Goal: Check status: Check status

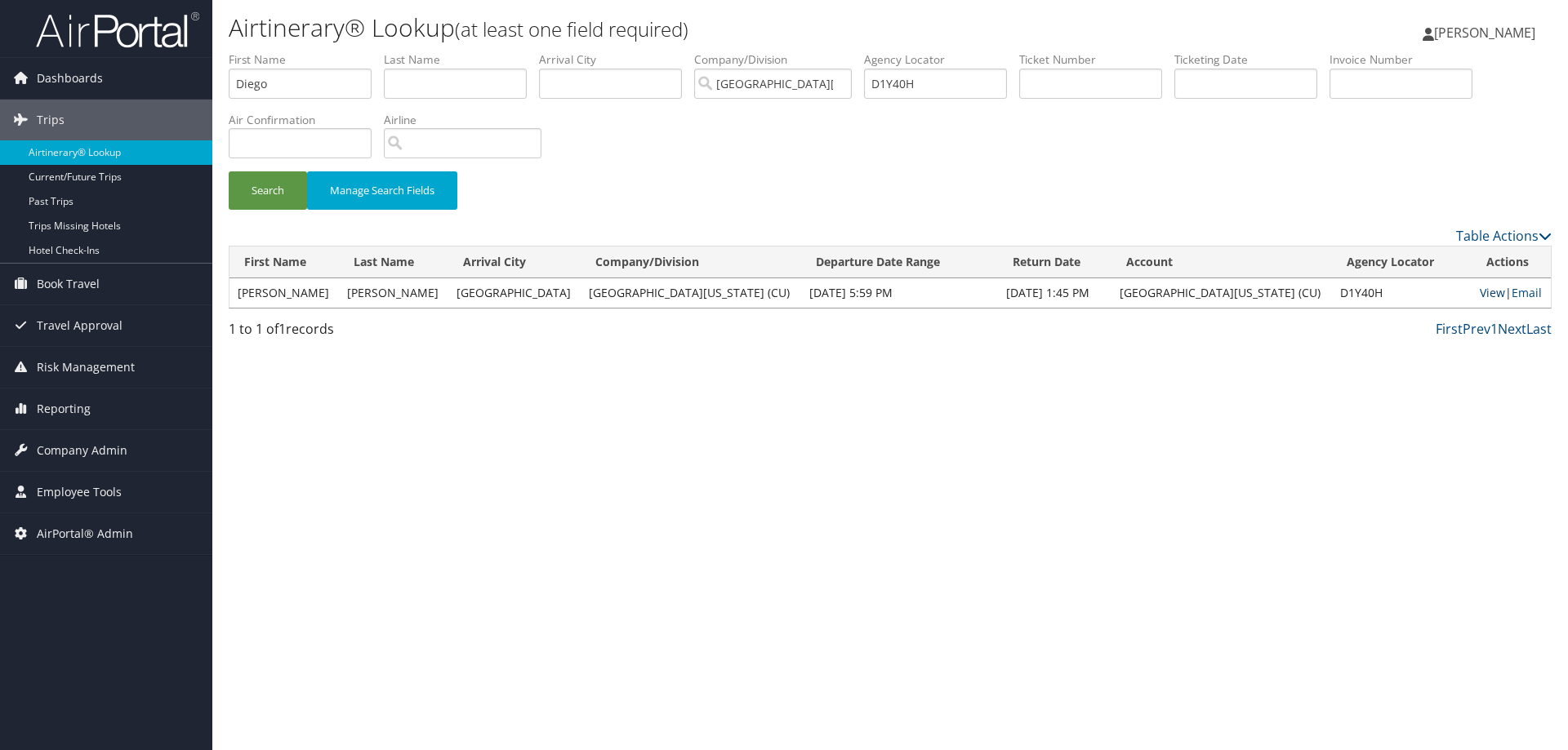
click at [1479, 293] on link "View" at bounding box center [1492, 292] width 25 height 15
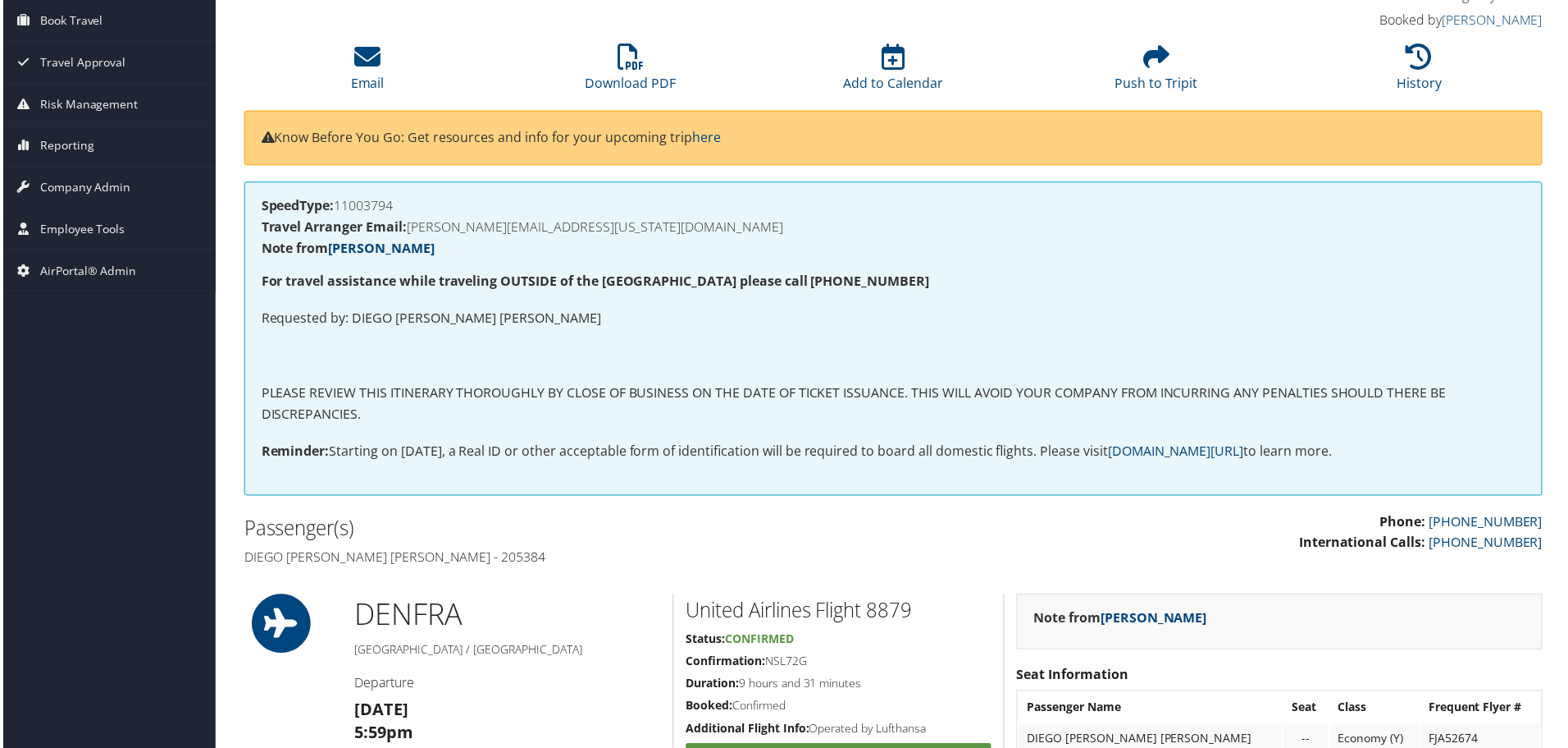
scroll to position [164, 0]
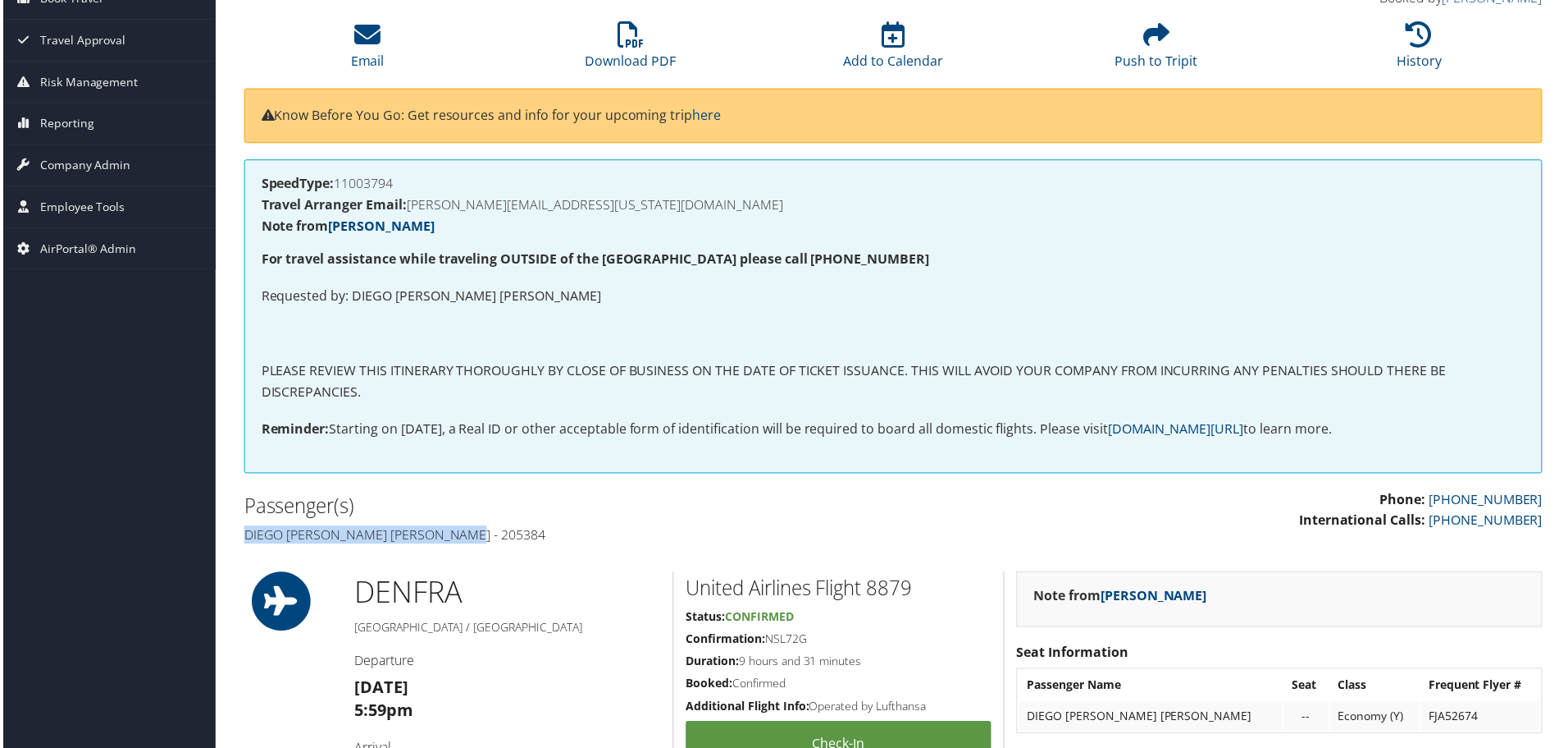
drag, startPoint x: 503, startPoint y: 539, endPoint x: 232, endPoint y: 545, distance: 271.1
click at [232, 545] on div "Passenger(s) Diego [PERSON_NAME] [PERSON_NAME] - 205384" at bounding box center [562, 522] width 665 height 61
copy h4 "Diego [PERSON_NAME] [PERSON_NAME] - 205384"
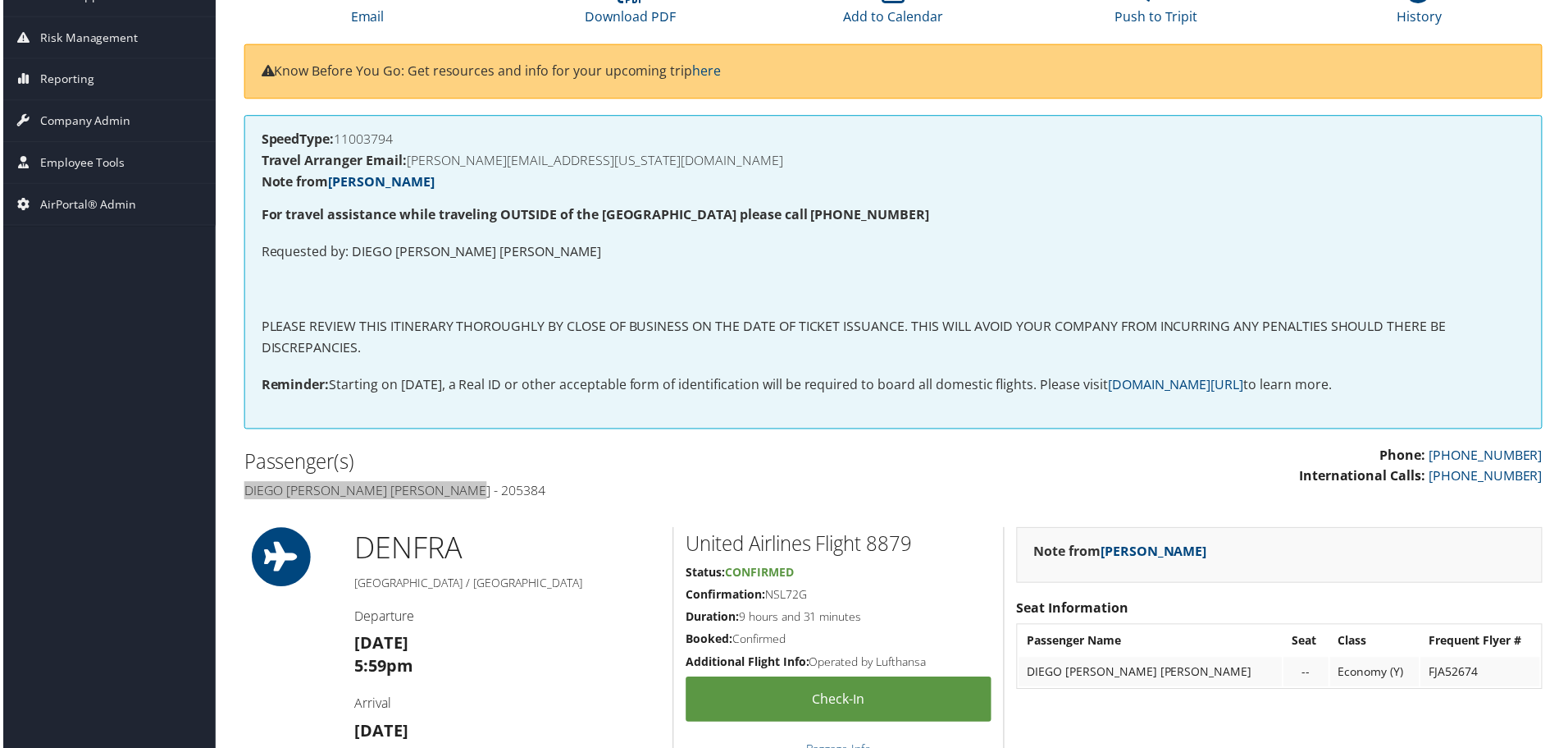
scroll to position [0, 0]
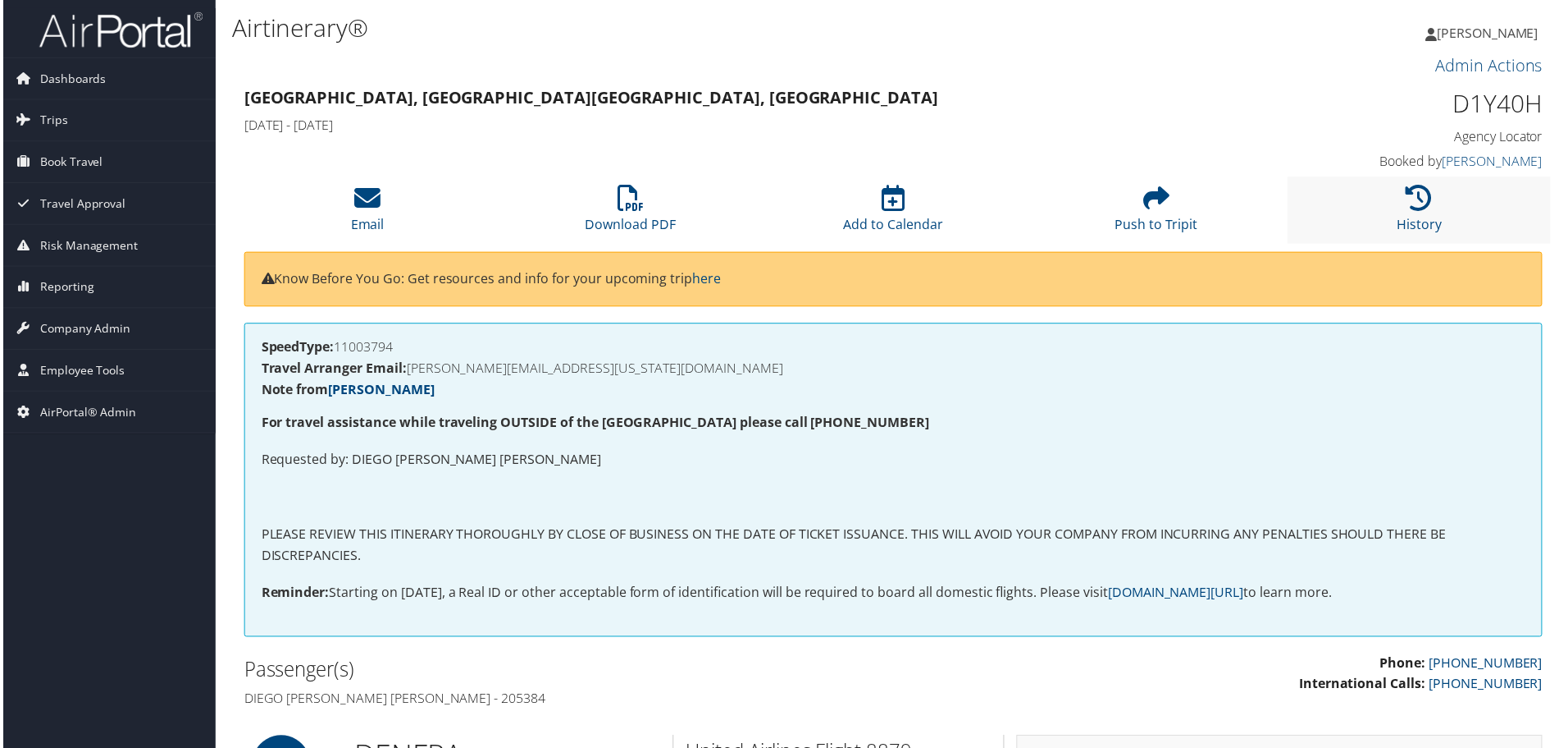
click at [1430, 213] on li "History" at bounding box center [1422, 210] width 264 height 67
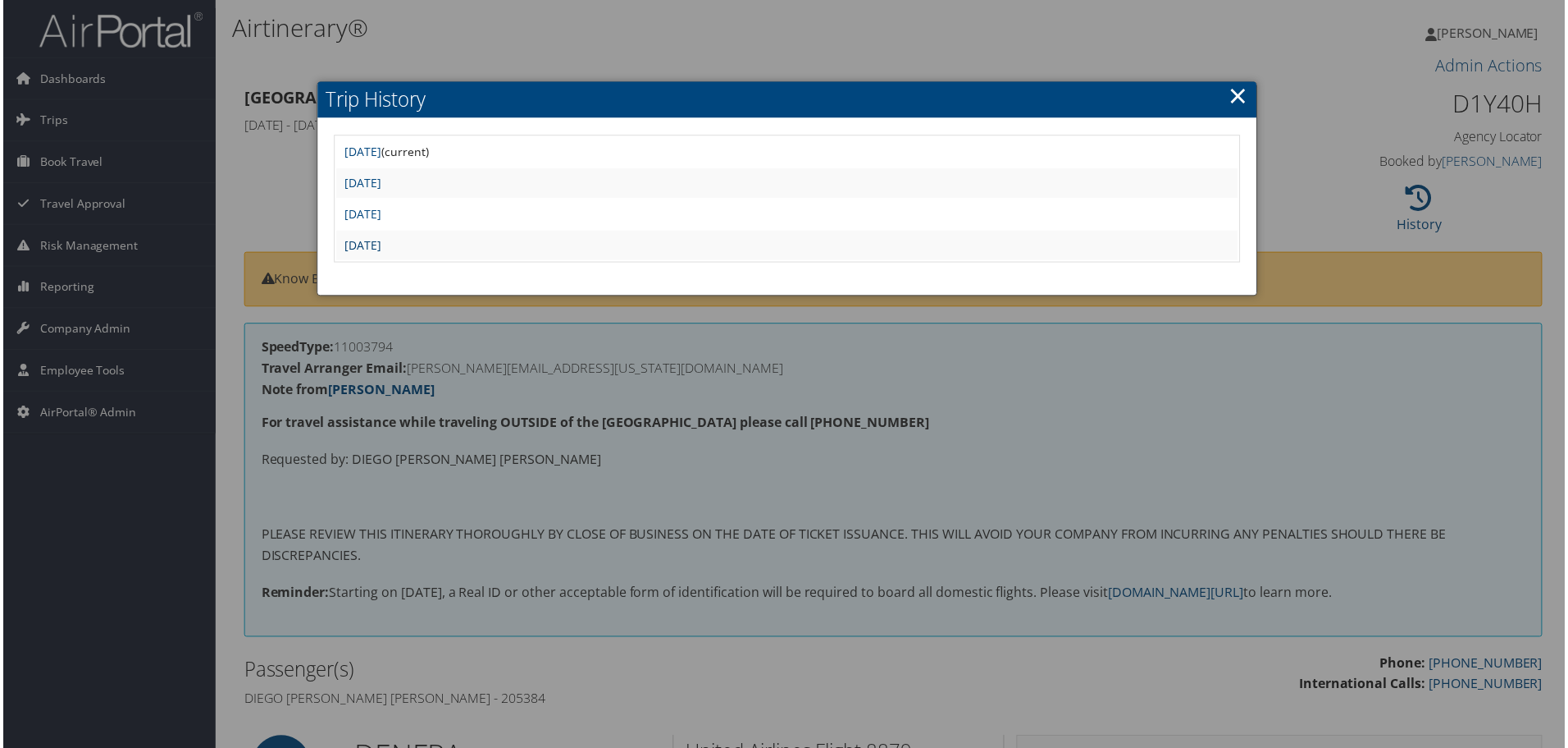
click at [380, 247] on link "Fri Aug 8 16:20:16 MDT 2025" at bounding box center [361, 245] width 36 height 16
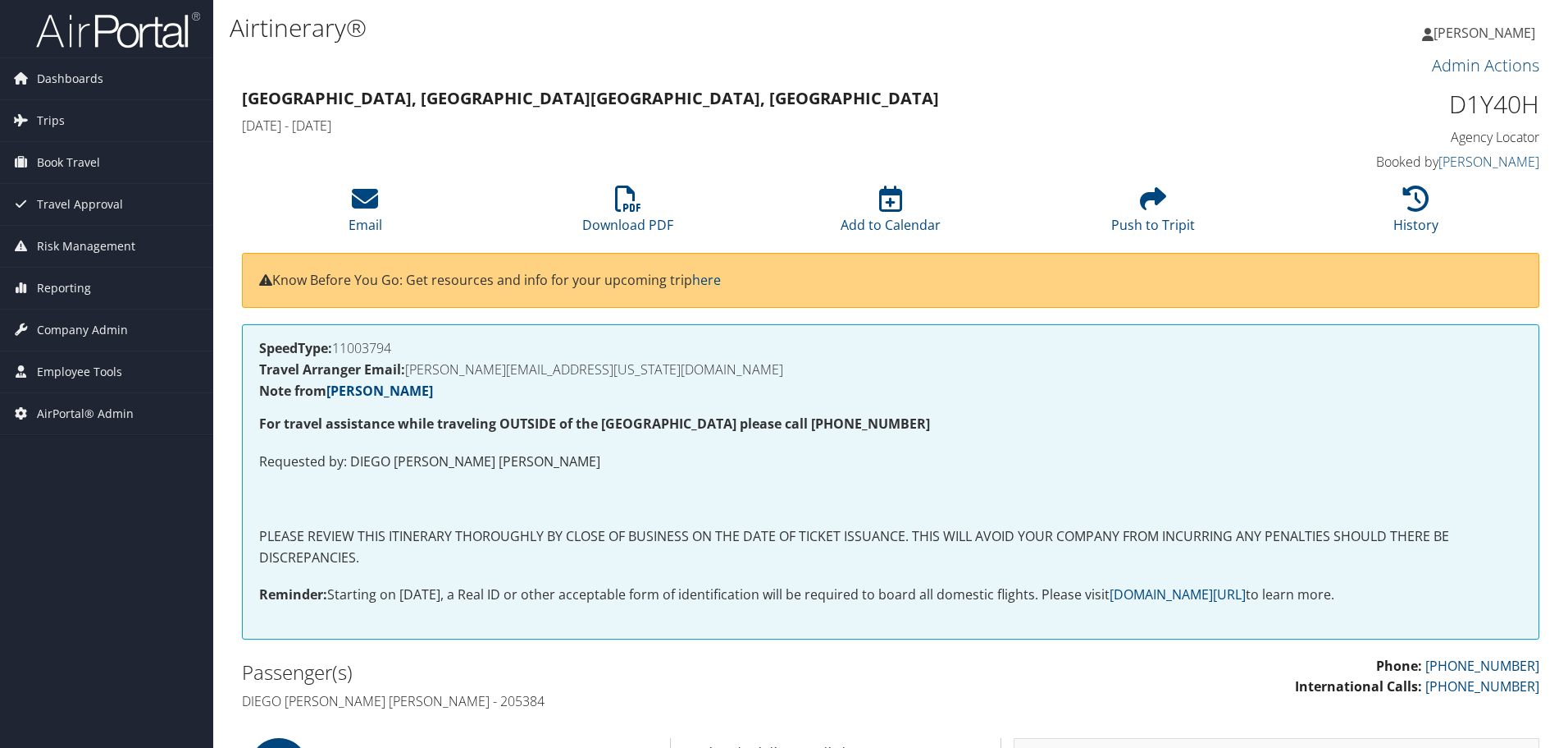
scroll to position [82, 0]
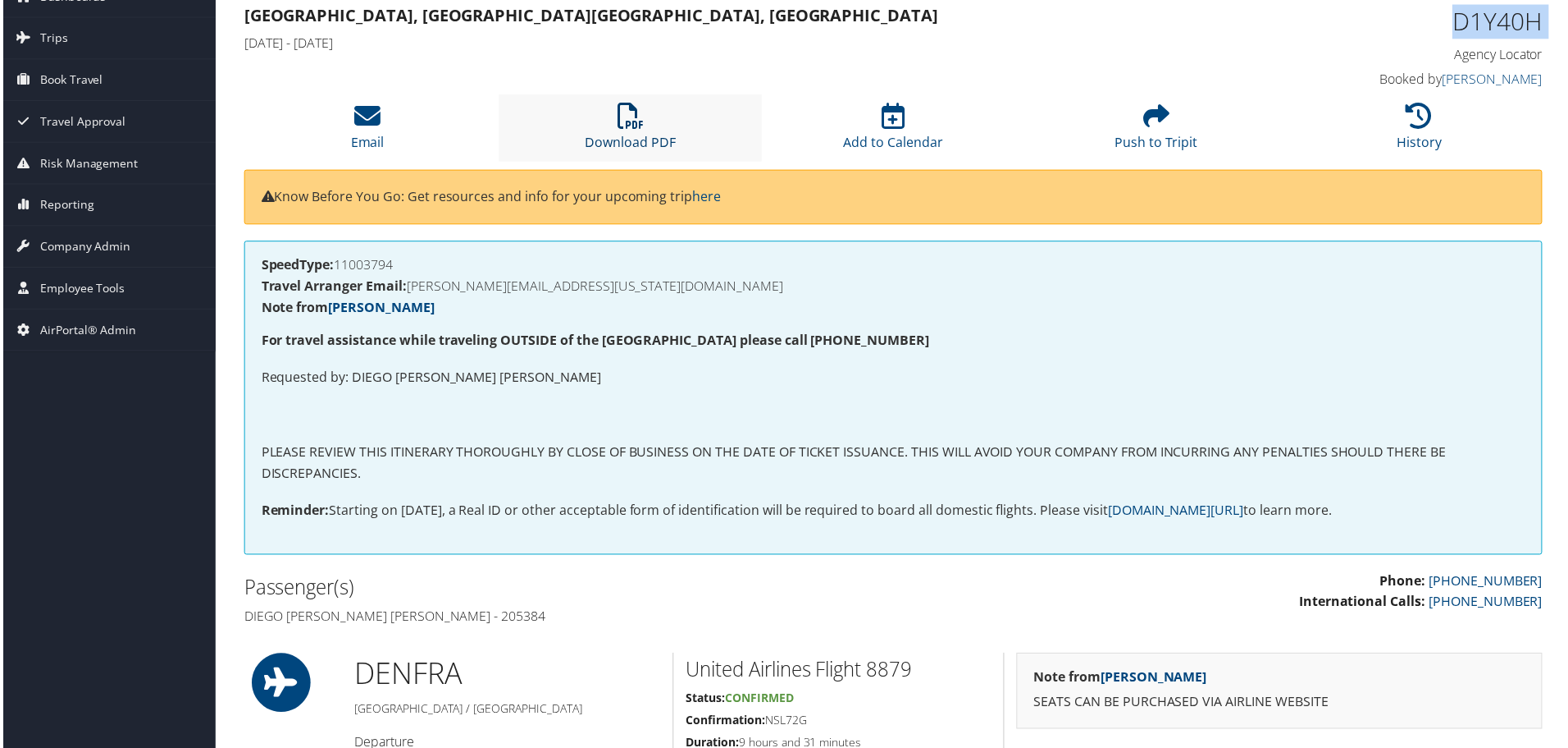
click at [644, 142] on link "Download PDF" at bounding box center [631, 131] width 91 height 39
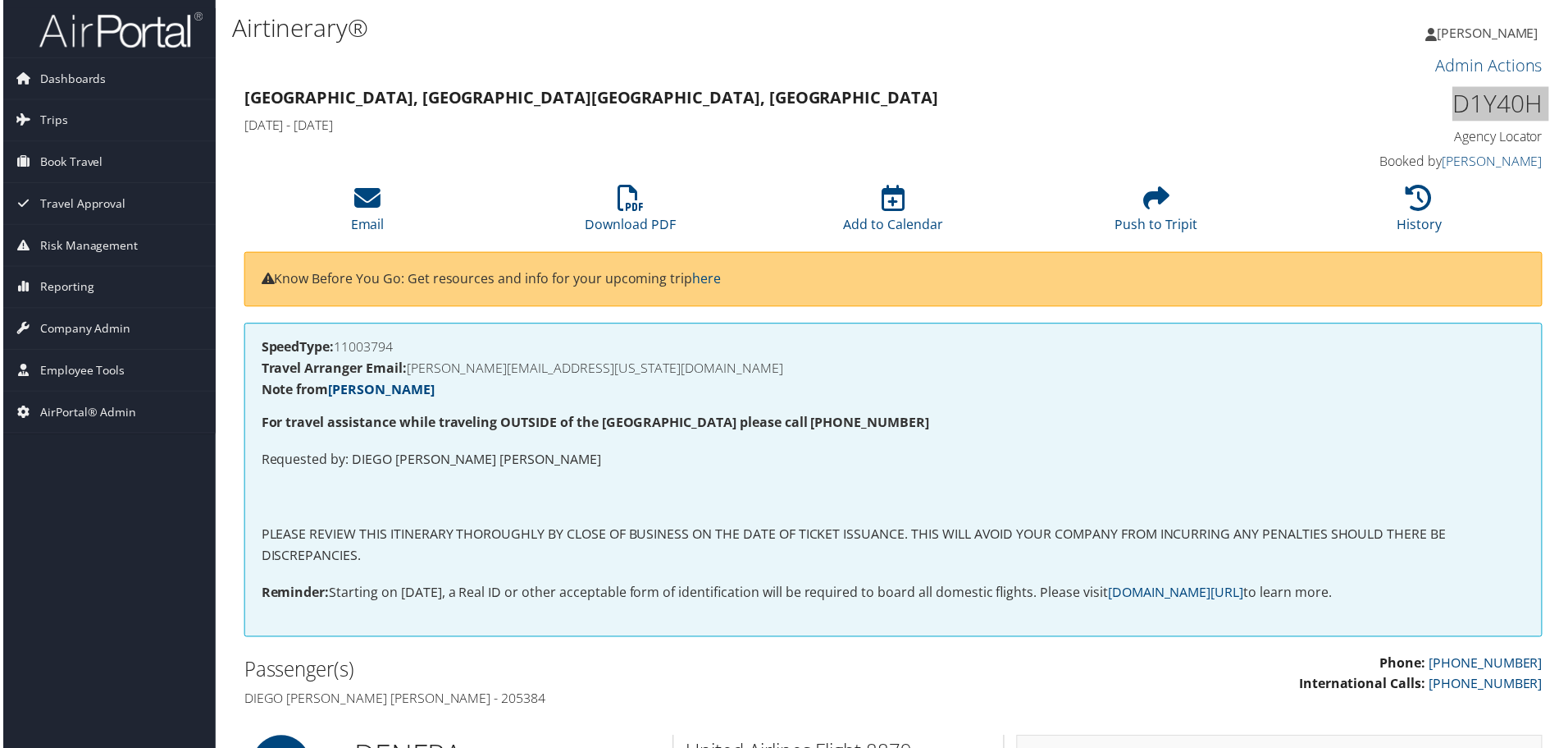
drag, startPoint x: 406, startPoint y: 353, endPoint x: 335, endPoint y: 349, distance: 71.1
click at [336, 350] on h4 "SpeedType: 11003794" at bounding box center [893, 348] width 1270 height 13
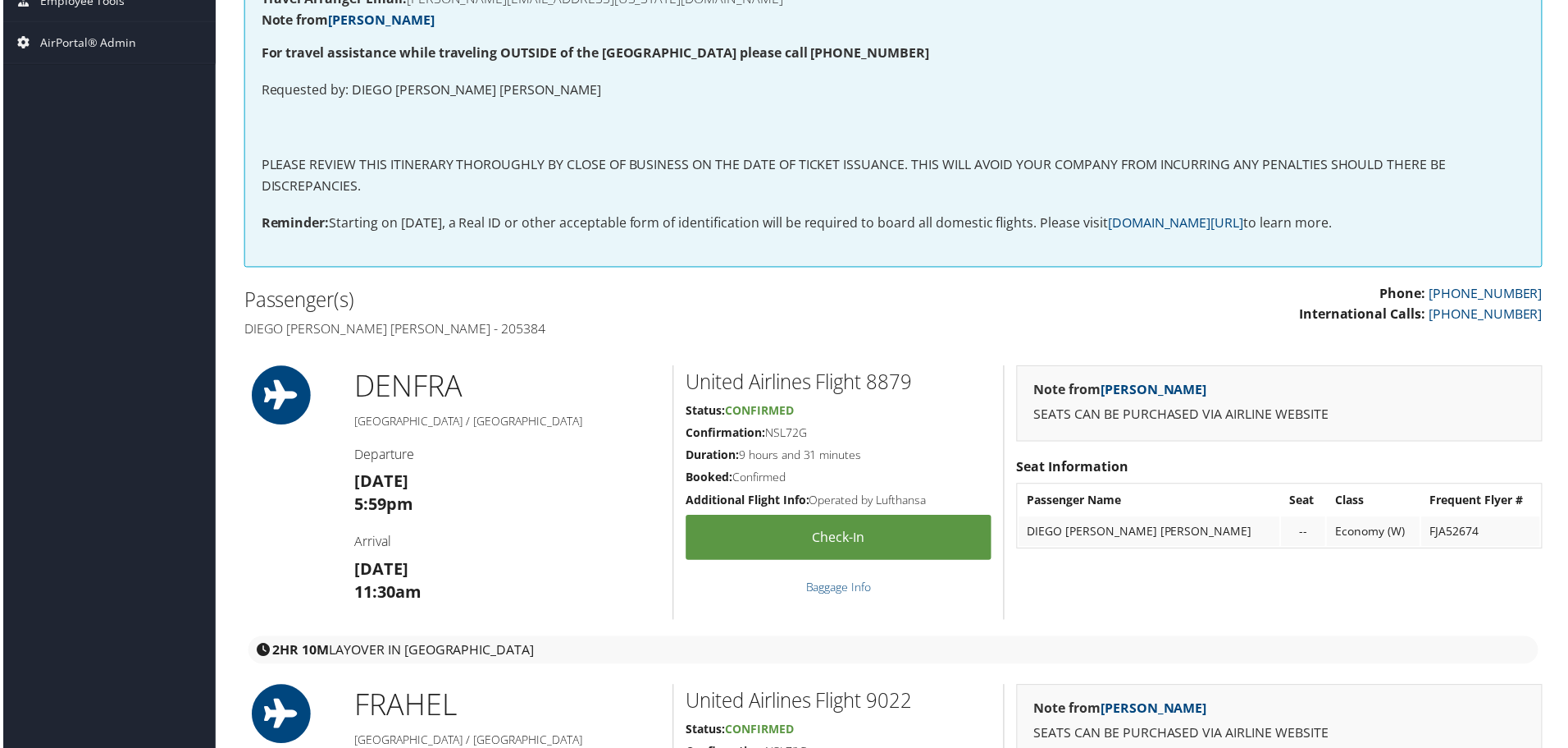
scroll to position [493, 0]
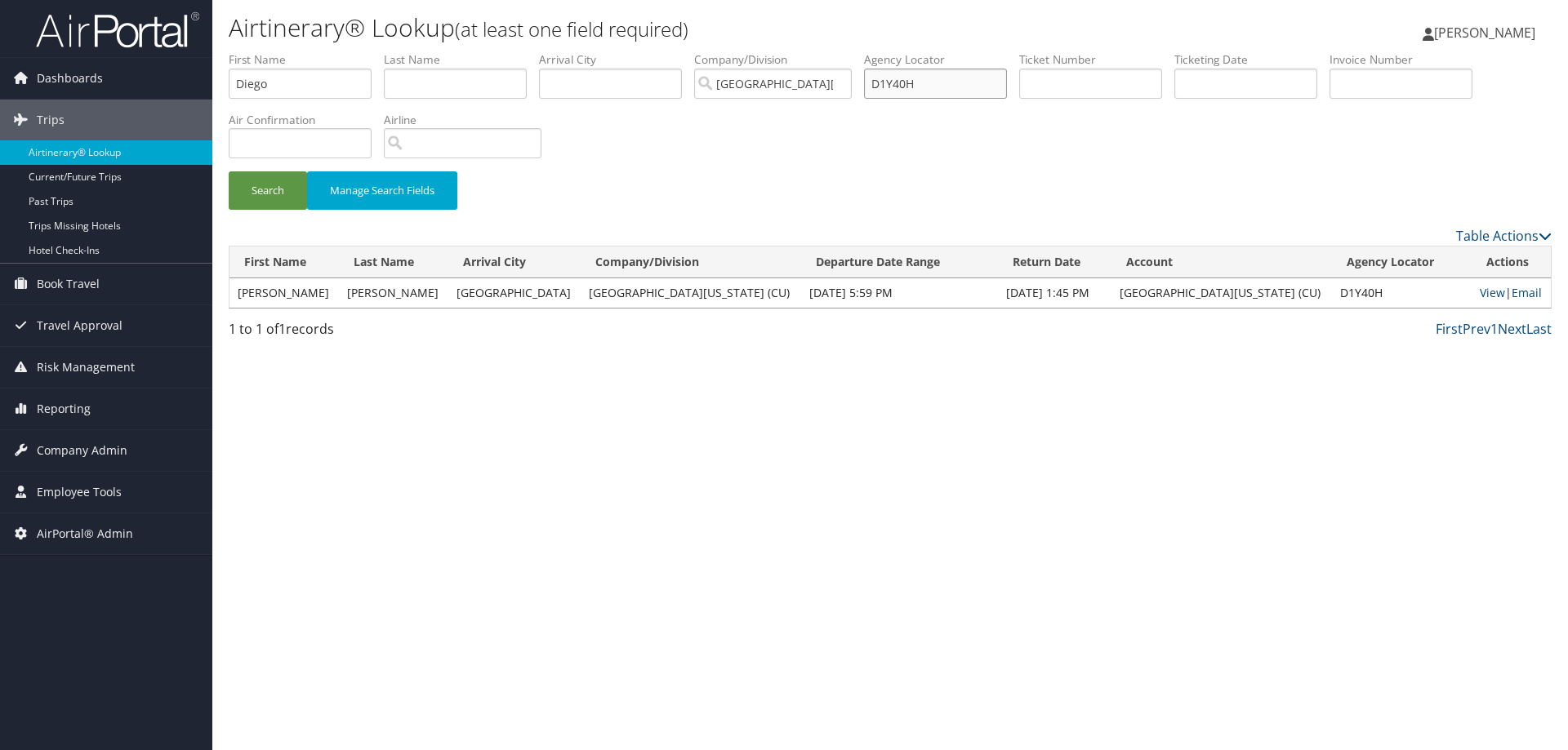
drag, startPoint x: 961, startPoint y: 81, endPoint x: 858, endPoint y: 98, distance: 104.4
click at [859, 52] on ul "First Name Diego Last Name Departure City Arrival City Company/Division Univers…" at bounding box center [890, 52] width 1323 height 0
click at [229, 171] on button "Search" at bounding box center [268, 190] width 78 height 38
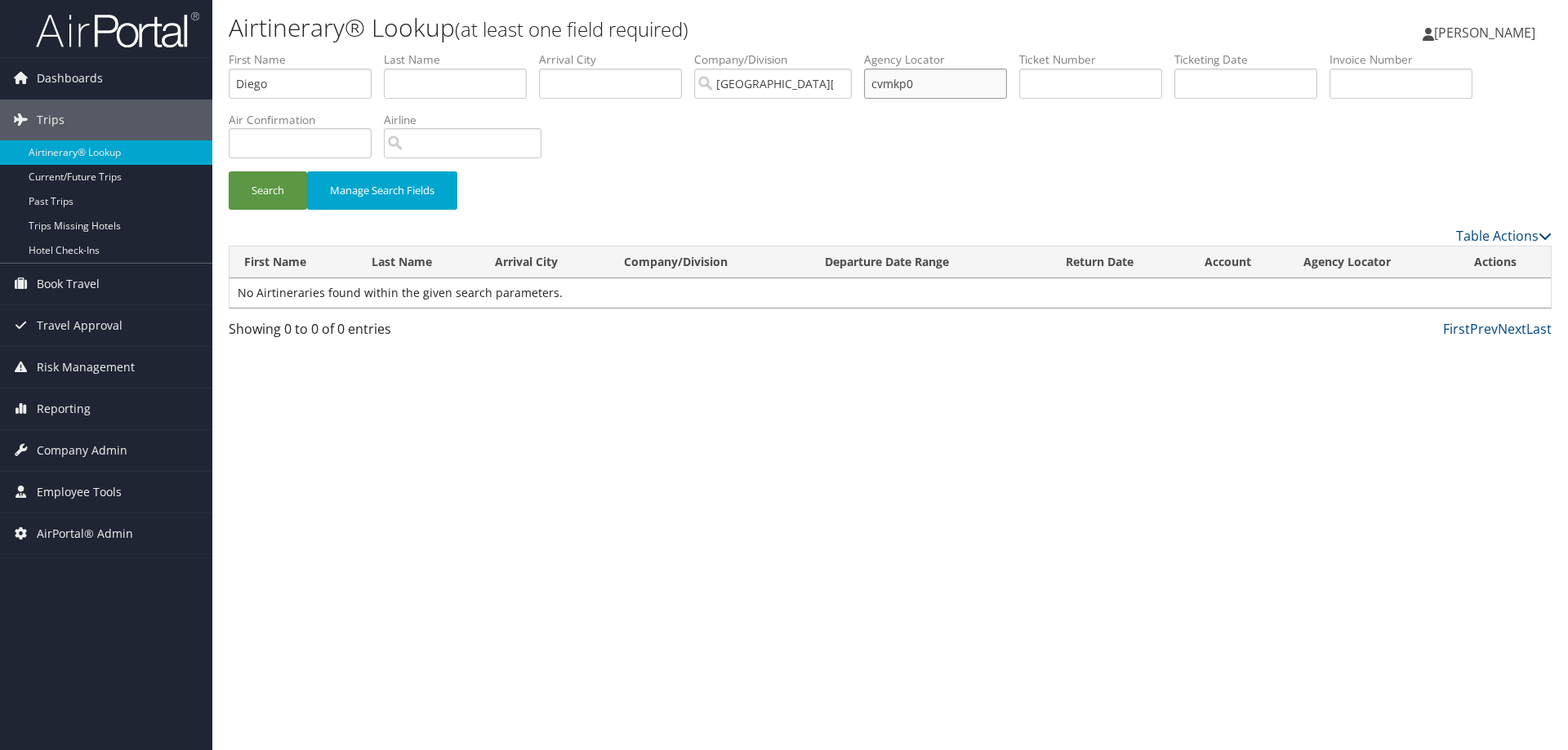
click at [229, 171] on button "Search" at bounding box center [268, 190] width 78 height 38
drag, startPoint x: 945, startPoint y: 86, endPoint x: 839, endPoint y: 79, distance: 106.2
click at [839, 52] on ul "First Name Diego Last Name Departure City Arrival City Company/Division Univers…" at bounding box center [890, 52] width 1323 height 0
type input "CVMKP0"
click at [229, 171] on button "Search" at bounding box center [268, 190] width 78 height 38
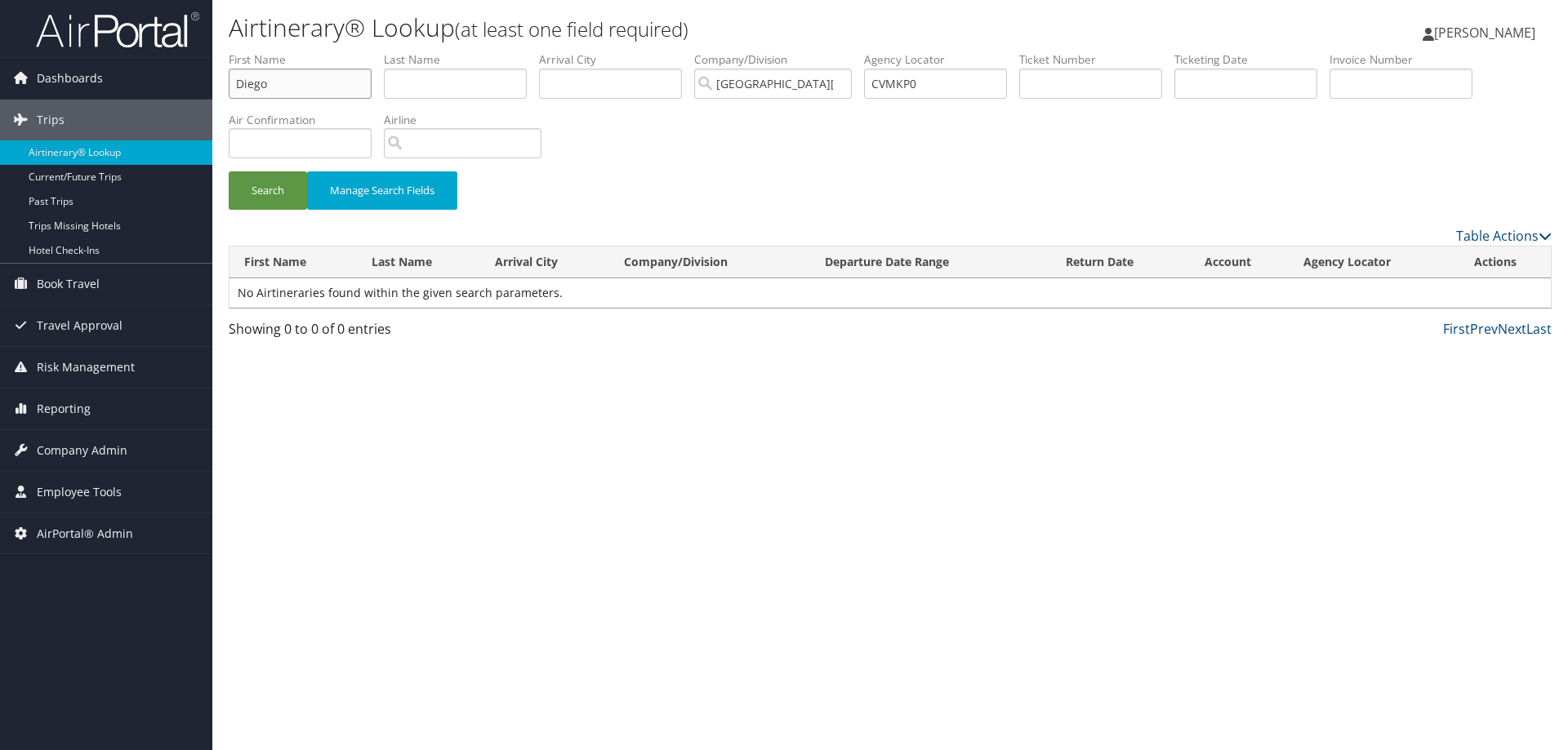
drag, startPoint x: 329, startPoint y: 98, endPoint x: 61, endPoint y: 36, distance: 275.1
click at [61, 36] on div "Dashboards AirPortal 360™ (Manager) AirPortal 360™ (Agent) My Travel Dashboard …" at bounding box center [784, 375] width 1568 height 750
click at [258, 199] on button "Search" at bounding box center [268, 190] width 78 height 38
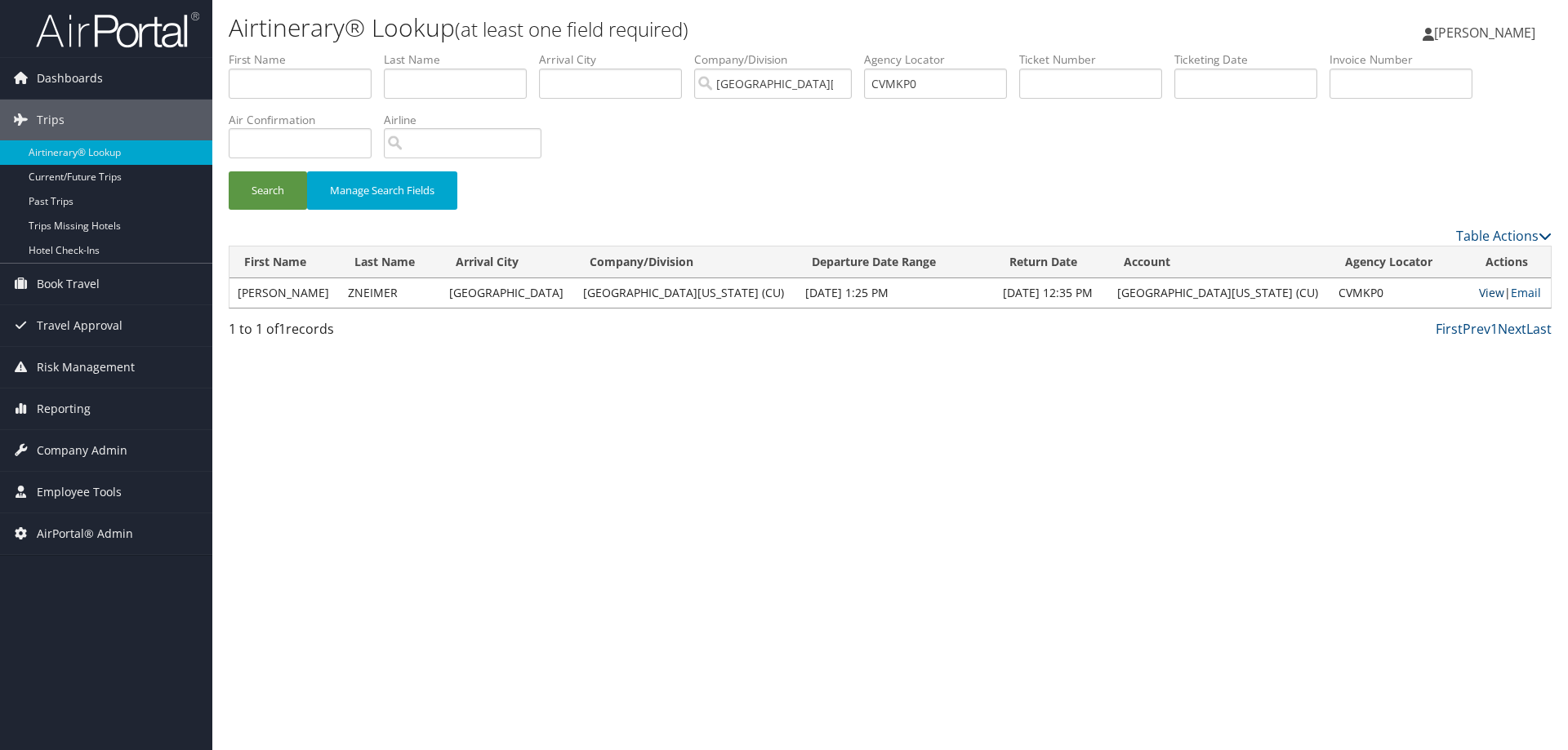
click at [1483, 289] on link "View" at bounding box center [1492, 292] width 25 height 15
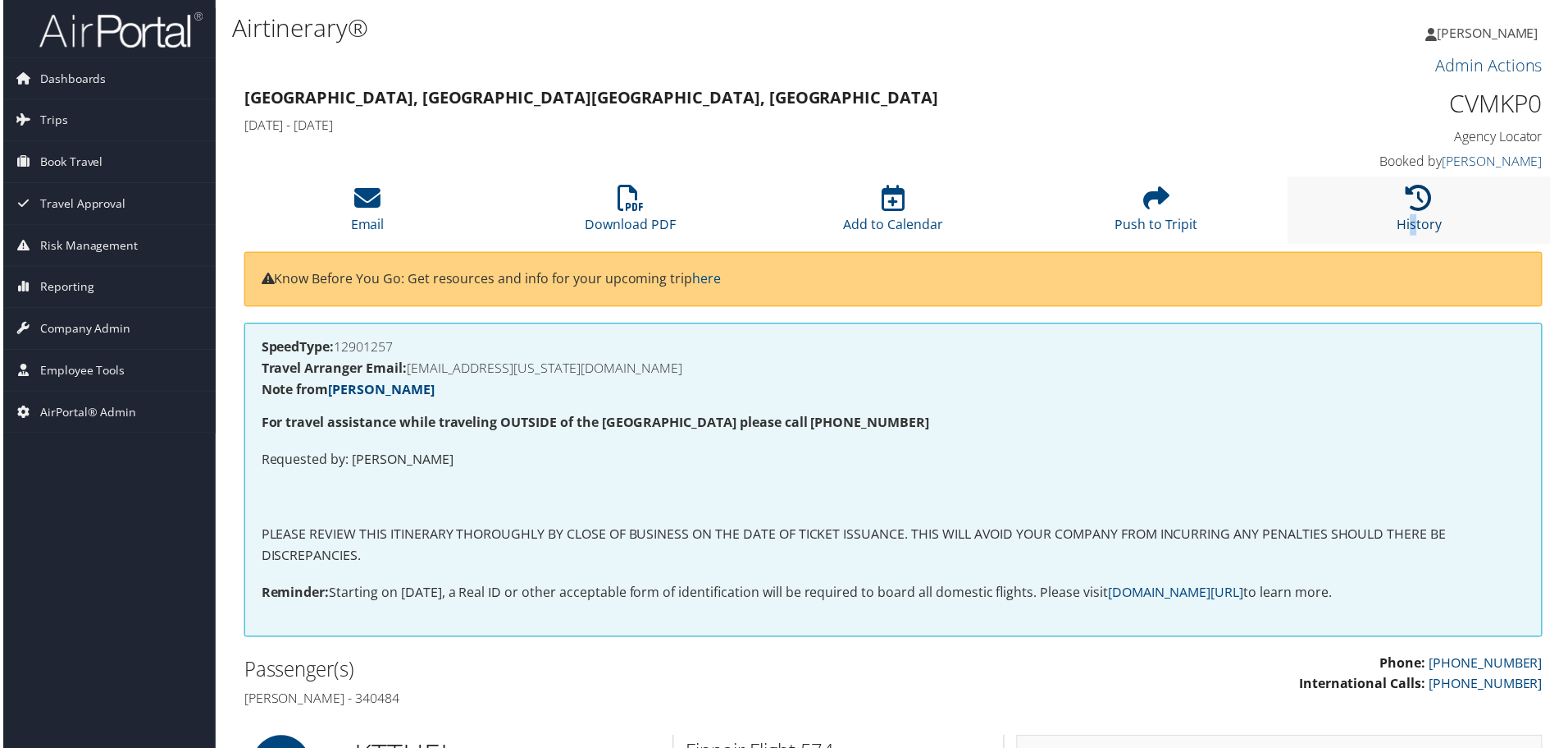
click at [1407, 218] on li "History" at bounding box center [1422, 210] width 264 height 67
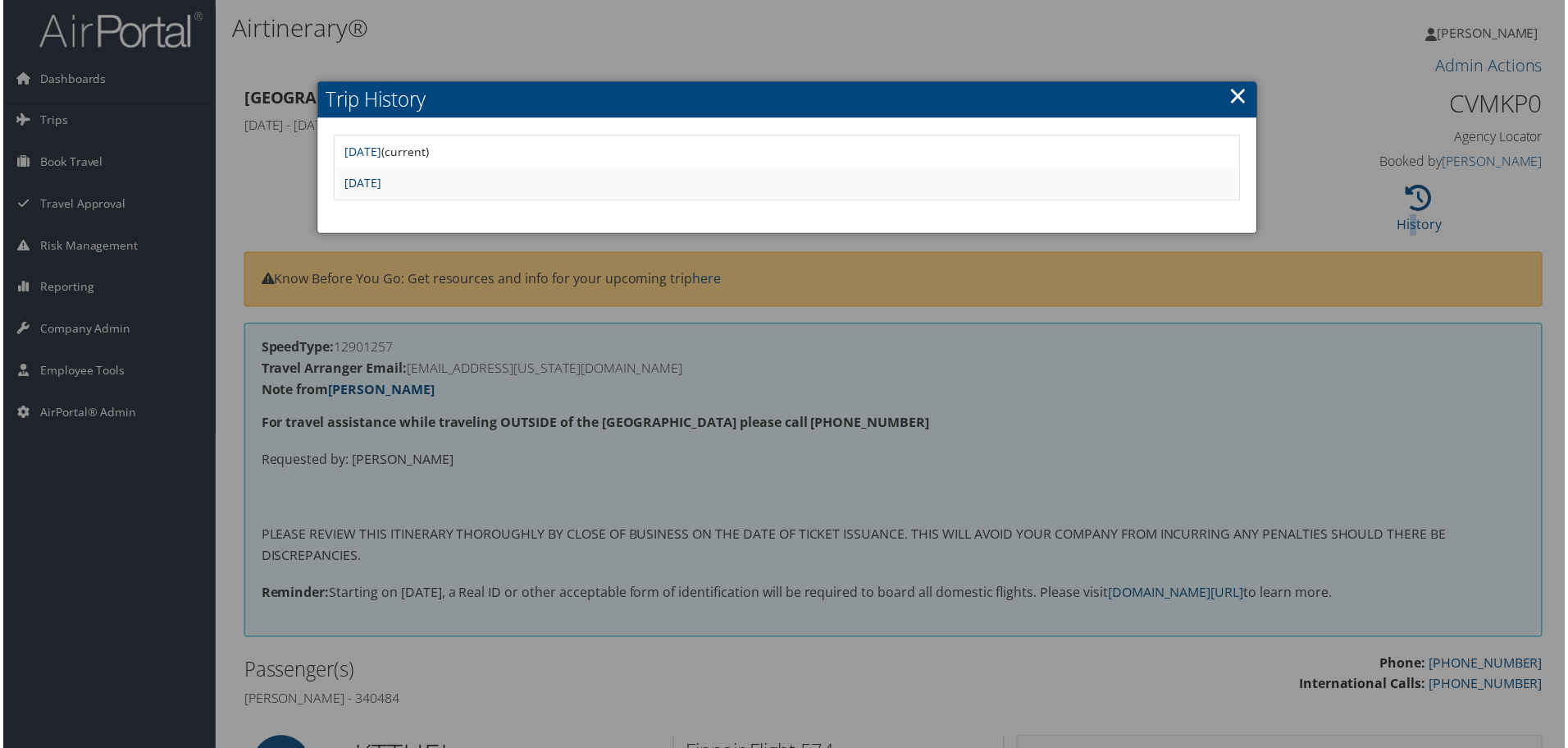
click at [380, 184] on link "[DATE]" at bounding box center [361, 183] width 36 height 16
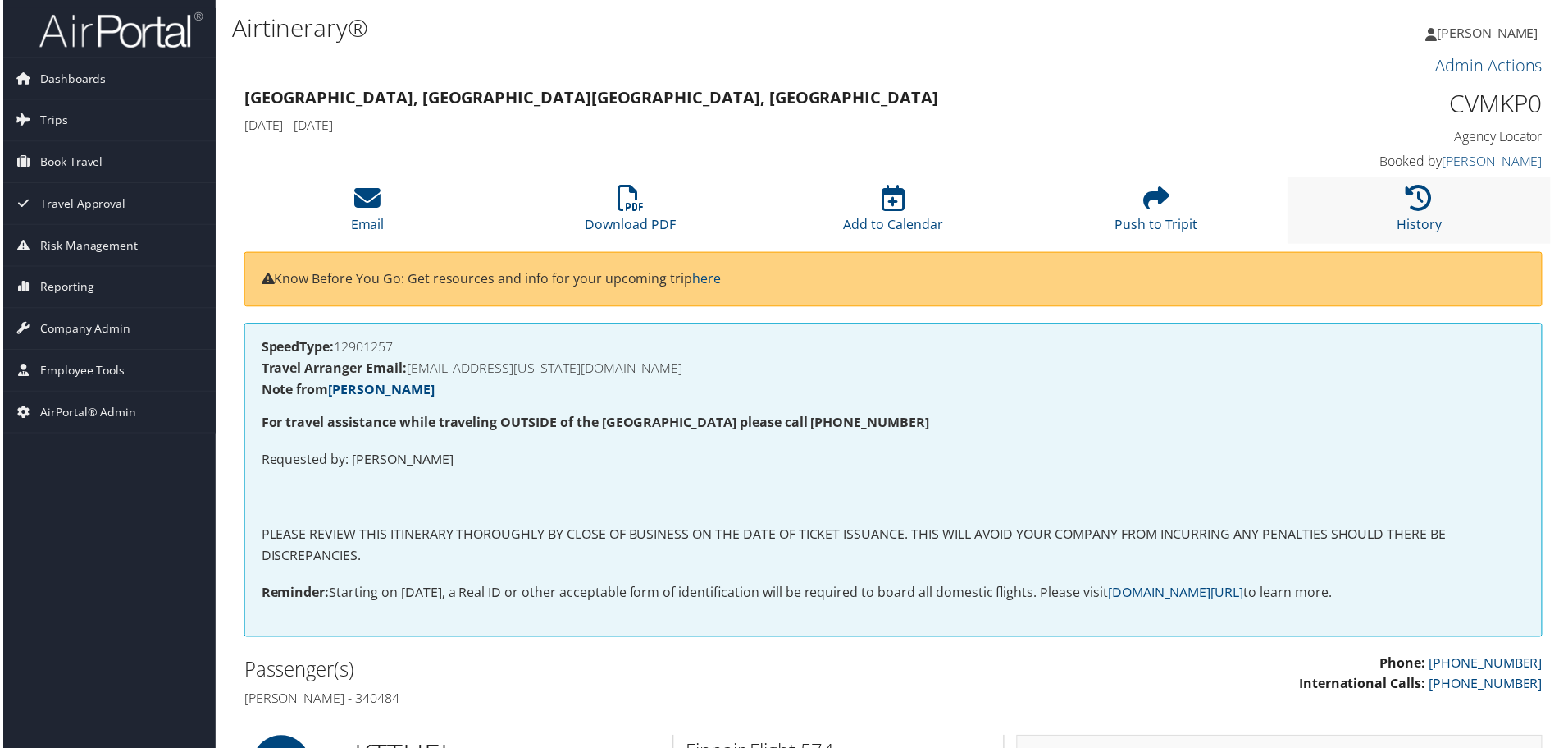
click at [1392, 203] on li "History" at bounding box center [1422, 210] width 264 height 67
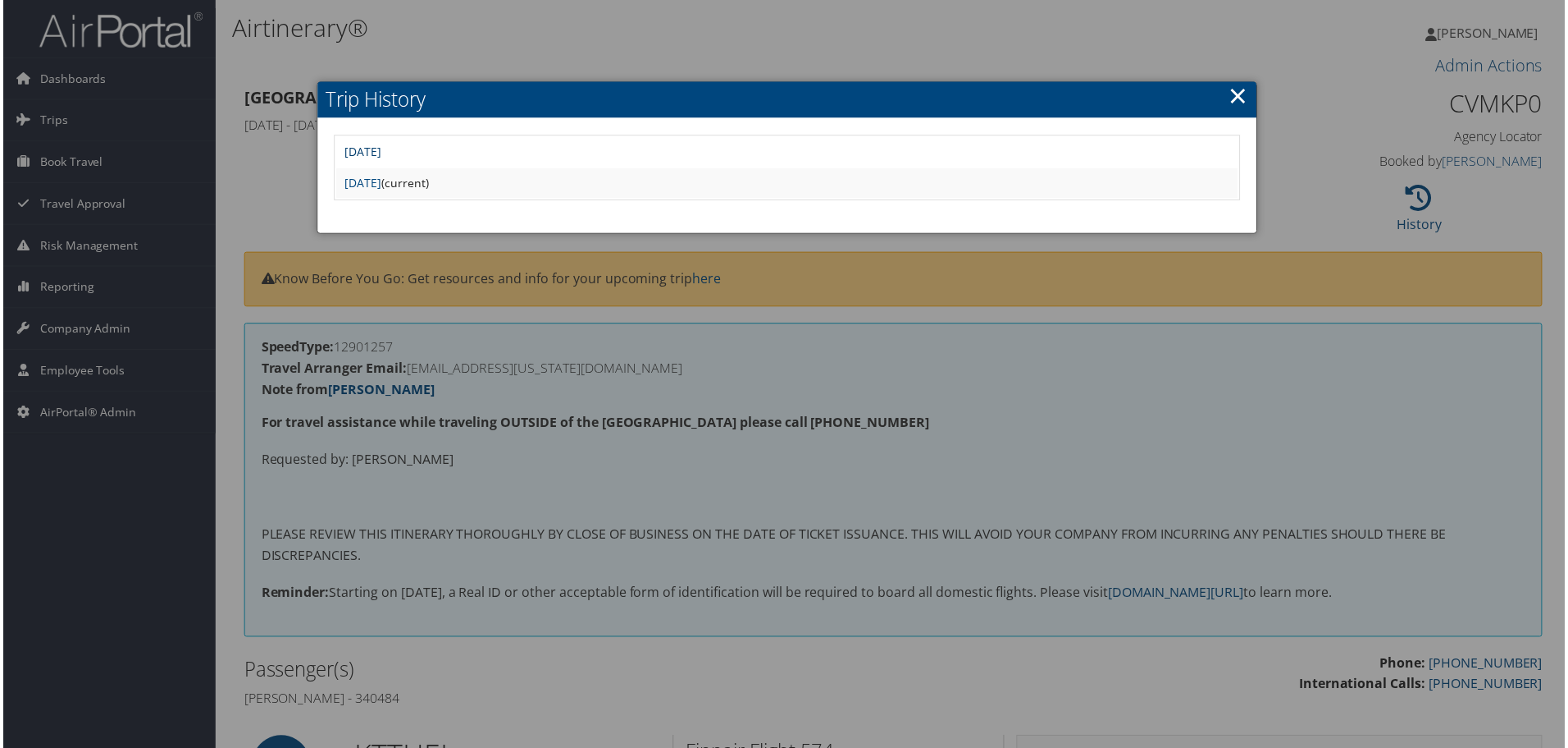
click at [380, 153] on link "Thu Jul 17 13:56:53 MDT 2025" at bounding box center [361, 151] width 36 height 16
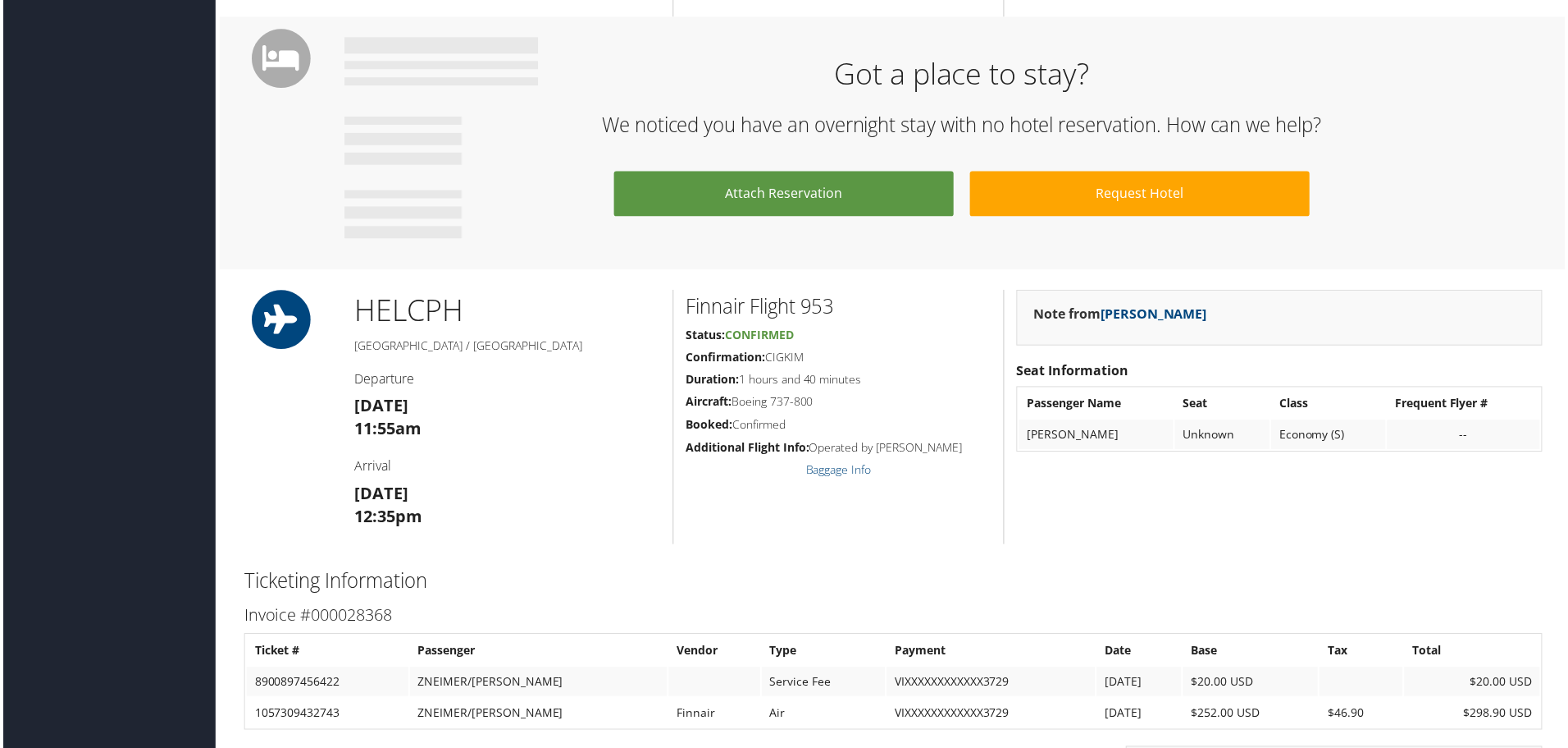
scroll to position [1149, 0]
